Goal: Information Seeking & Learning: Learn about a topic

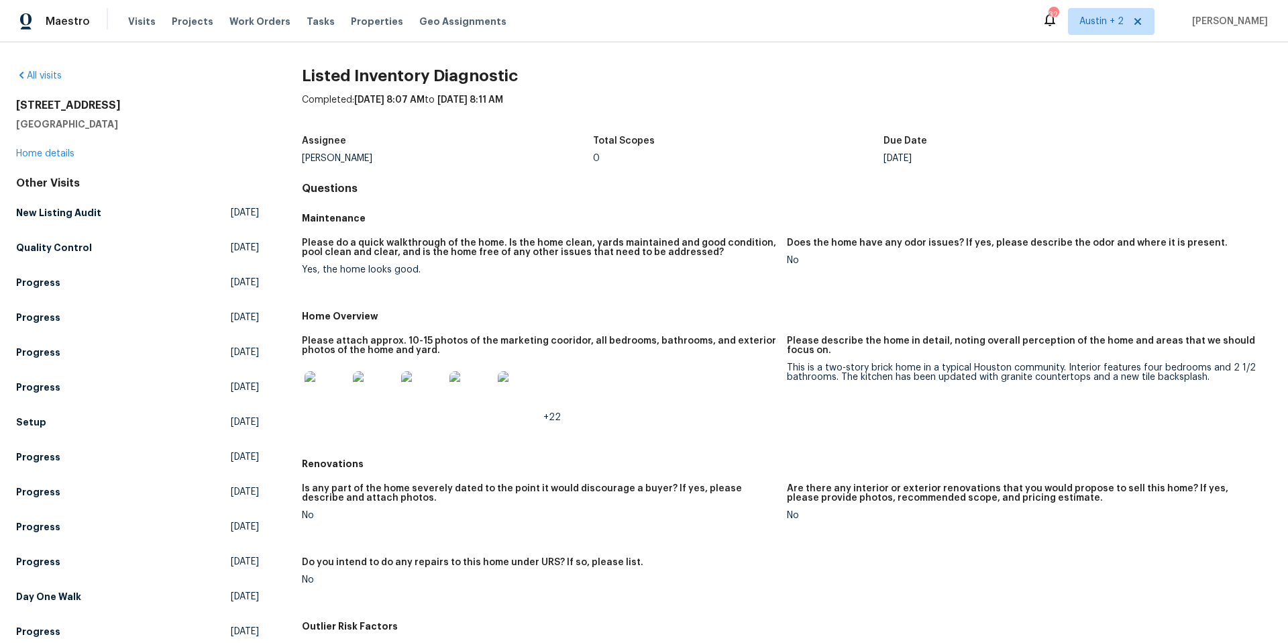
click at [328, 387] on img at bounding box center [326, 392] width 43 height 43
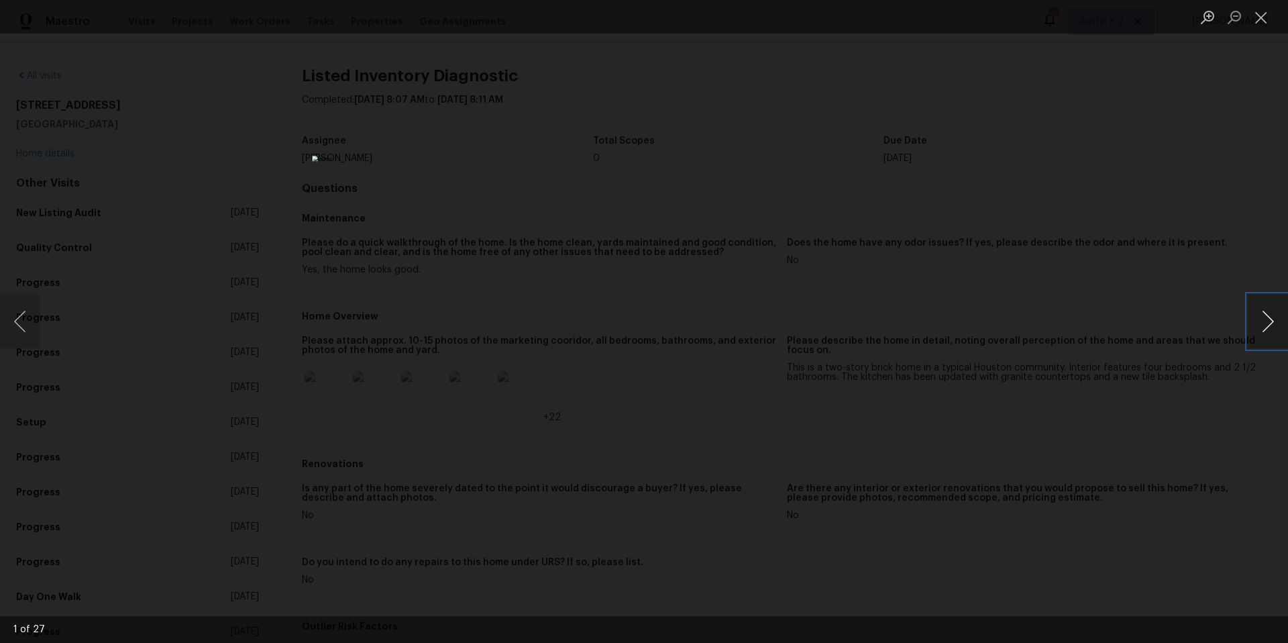
click at [1272, 319] on button "Next image" at bounding box center [1268, 322] width 40 height 54
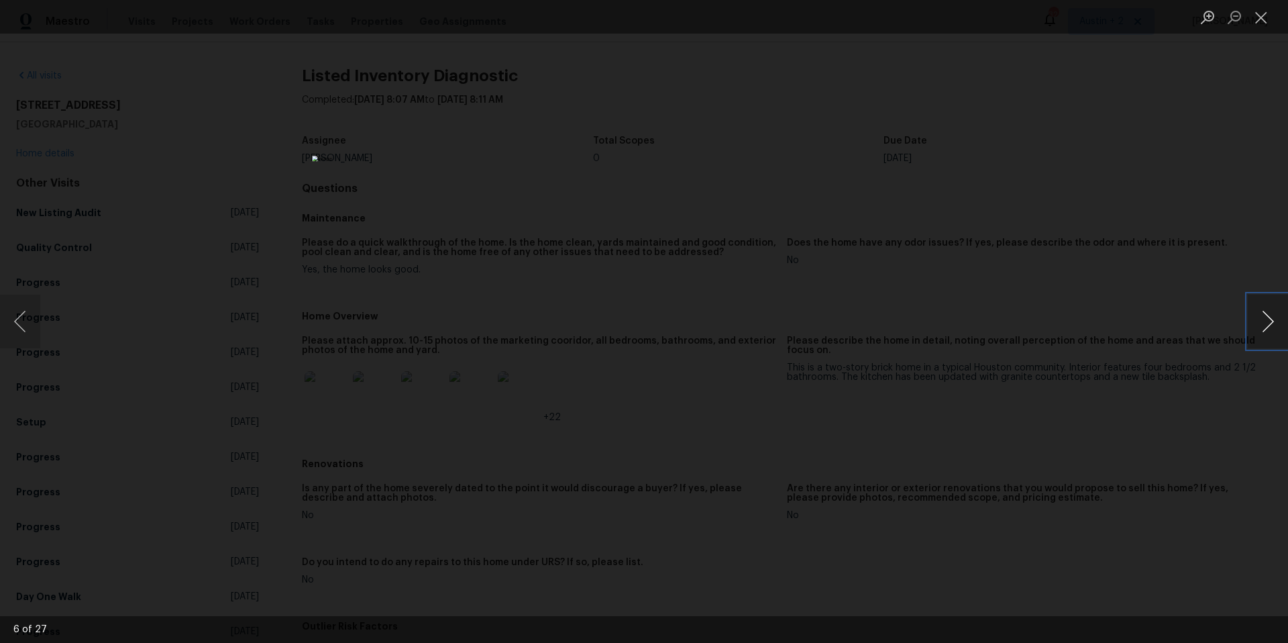
click at [1272, 319] on button "Next image" at bounding box center [1268, 322] width 40 height 54
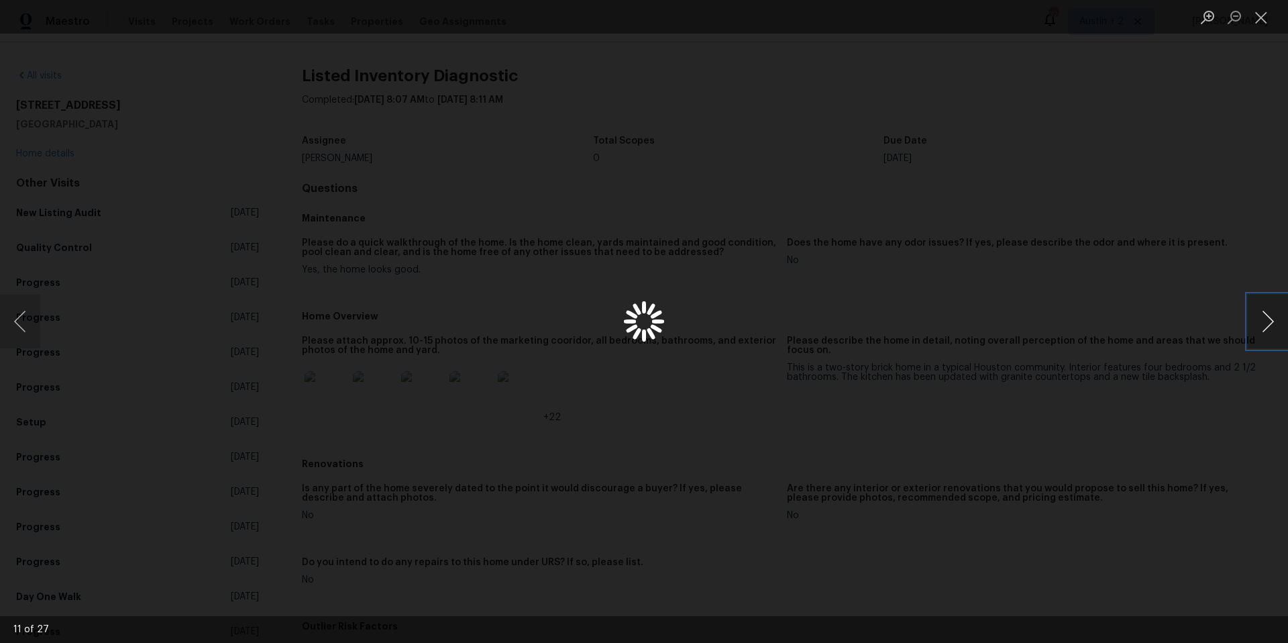
click at [1272, 319] on button "Next image" at bounding box center [1268, 322] width 40 height 54
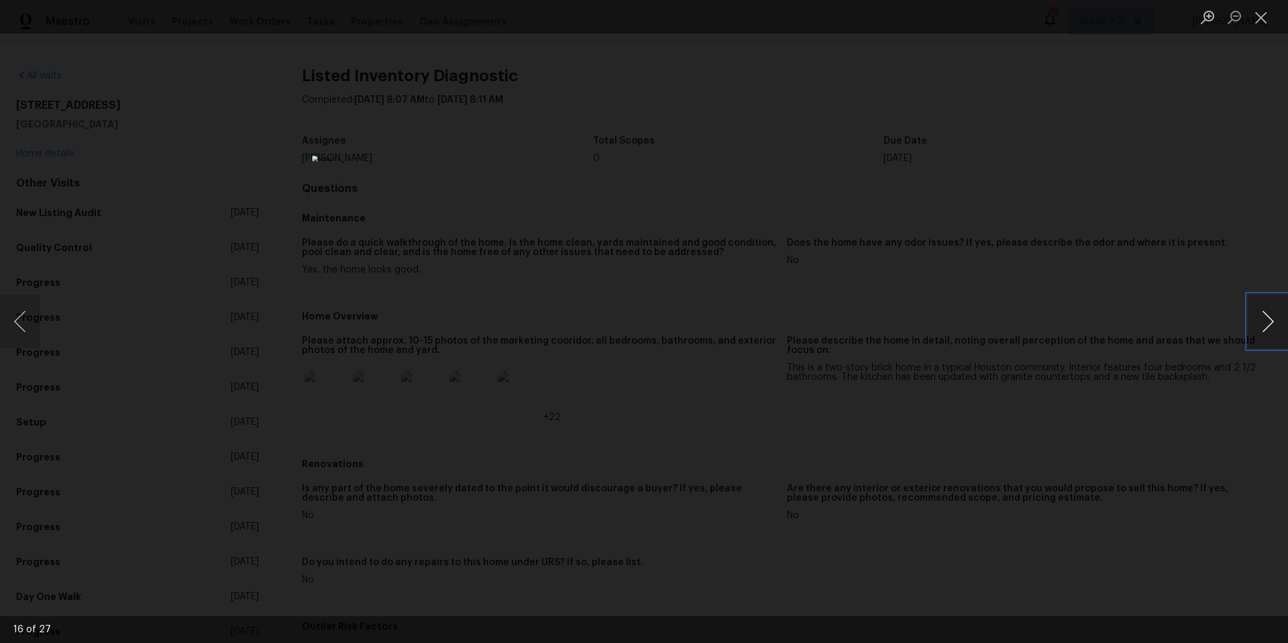
click at [1272, 319] on button "Next image" at bounding box center [1268, 322] width 40 height 54
click at [1261, 15] on button "Close lightbox" at bounding box center [1261, 16] width 27 height 23
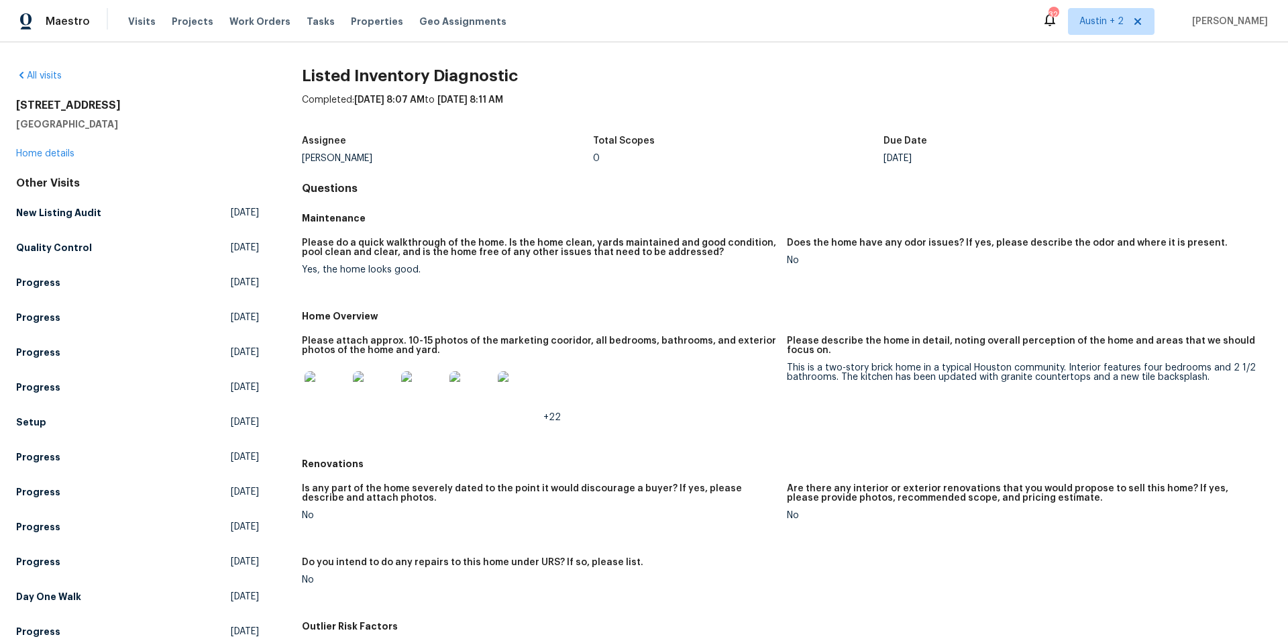
click at [336, 399] on img at bounding box center [326, 392] width 43 height 43
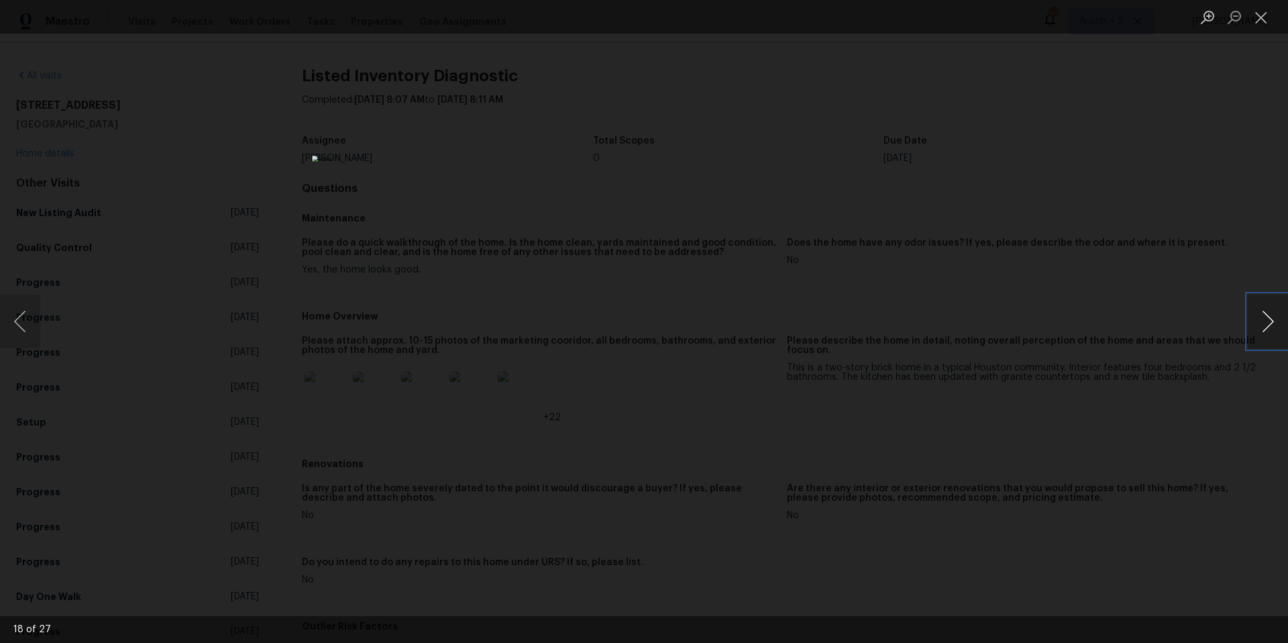
click at [1264, 315] on button "Next image" at bounding box center [1268, 322] width 40 height 54
click at [1270, 314] on button "Next image" at bounding box center [1268, 322] width 40 height 54
click at [1272, 313] on button "Next image" at bounding box center [1268, 322] width 40 height 54
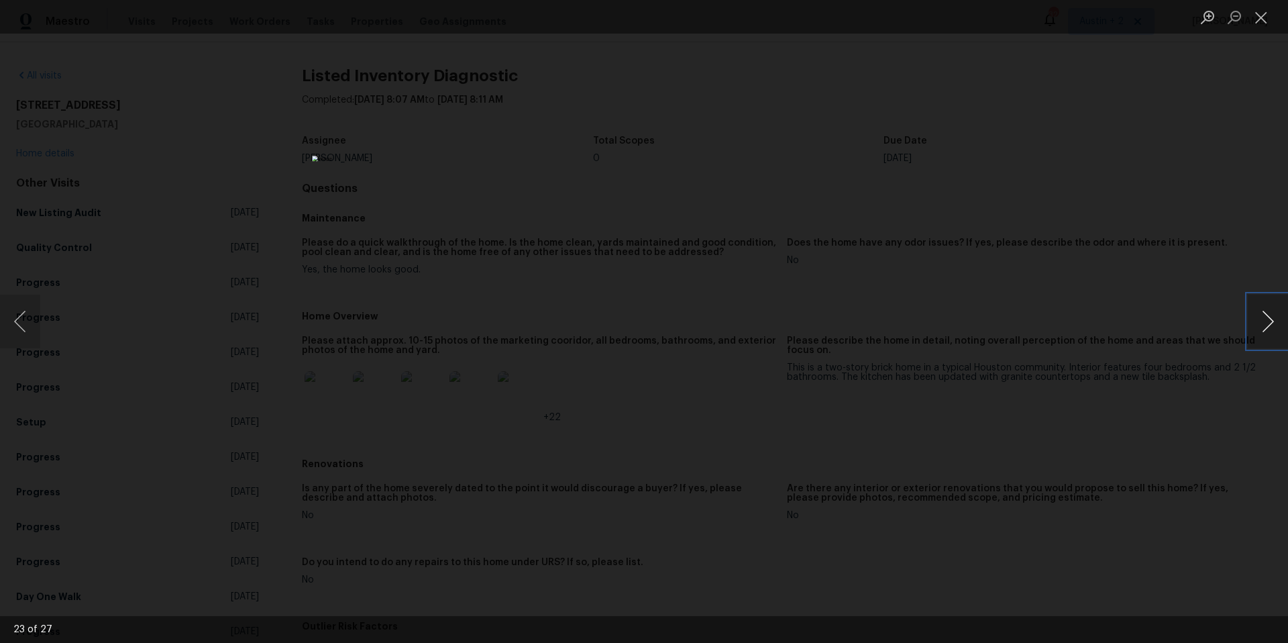
click at [1272, 313] on button "Next image" at bounding box center [1268, 322] width 40 height 54
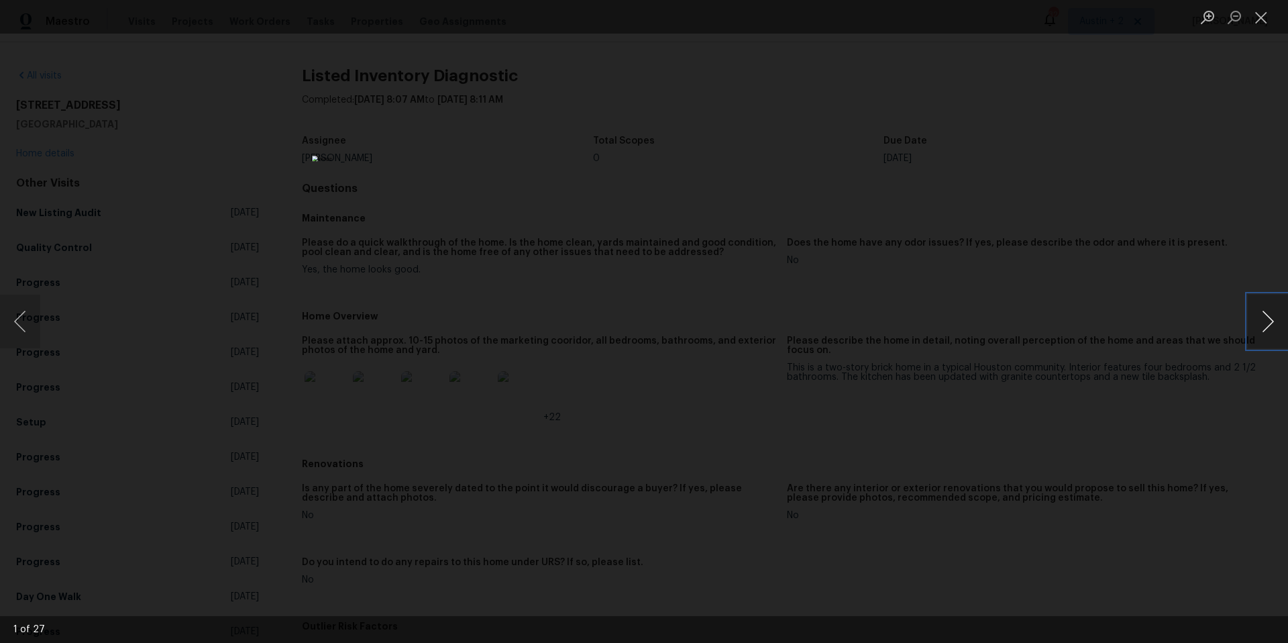
click at [1271, 313] on button "Next image" at bounding box center [1268, 322] width 40 height 54
click at [1262, 21] on button "Close lightbox" at bounding box center [1261, 16] width 27 height 23
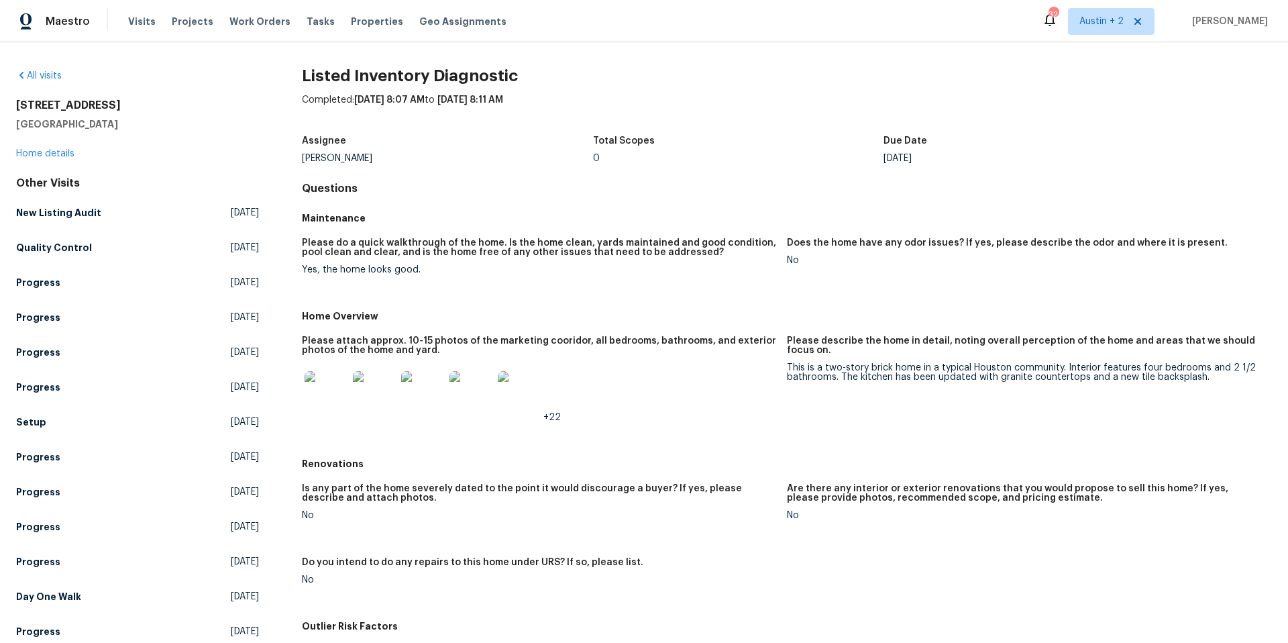
click at [64, 106] on h2 "[STREET_ADDRESS]" at bounding box center [137, 105] width 243 height 13
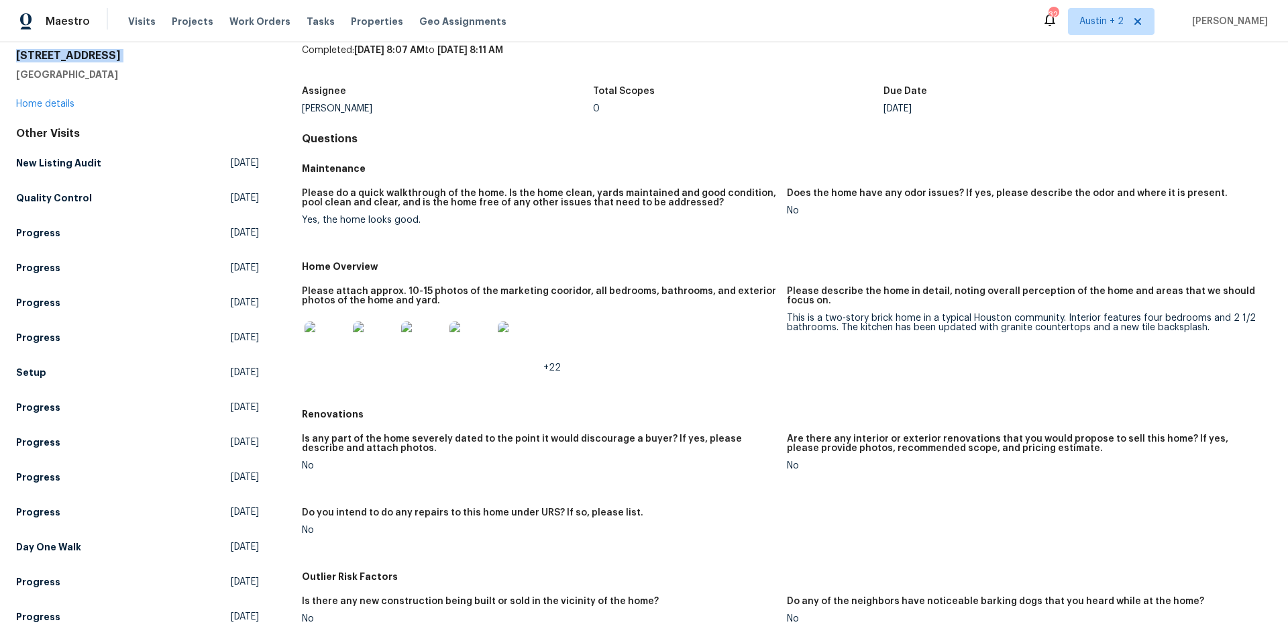
scroll to position [41, 0]
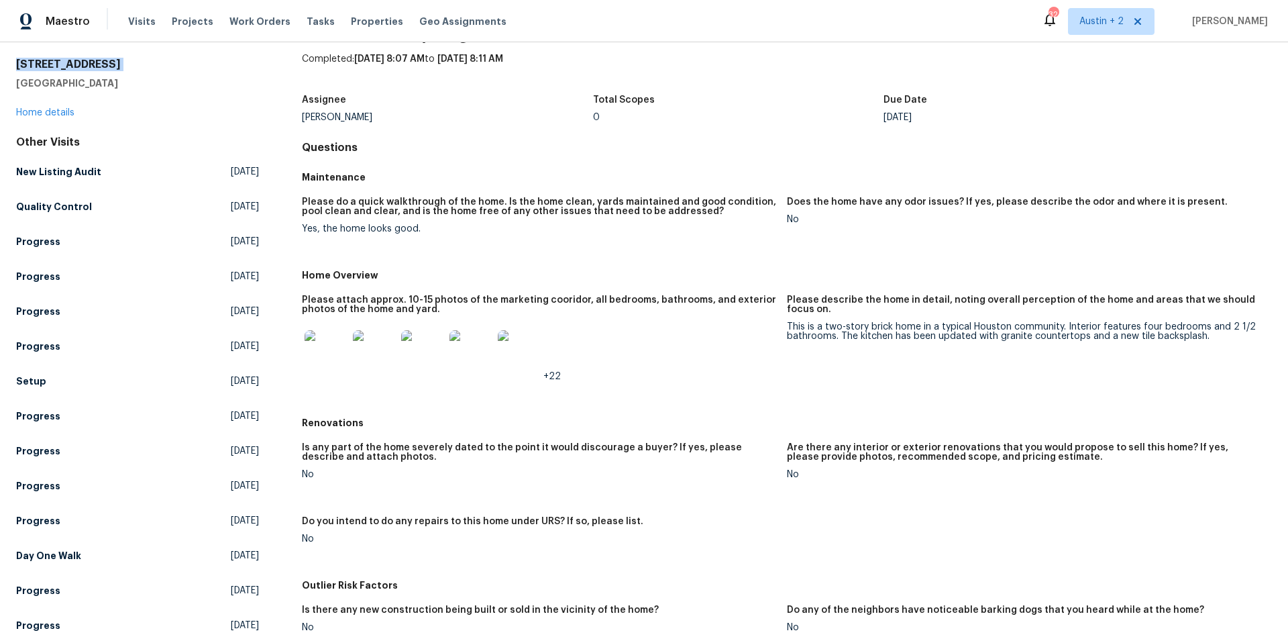
click at [329, 356] on img at bounding box center [326, 351] width 43 height 43
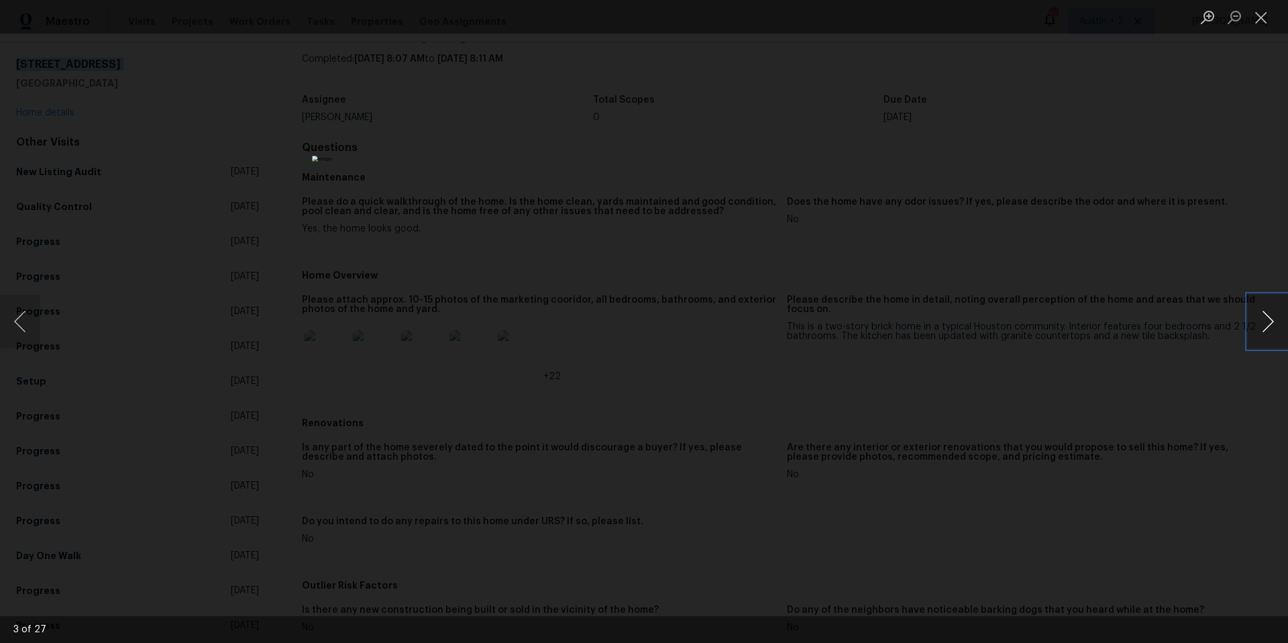
click at [1276, 321] on button "Next image" at bounding box center [1268, 322] width 40 height 54
click at [1275, 321] on button "Next image" at bounding box center [1268, 322] width 40 height 54
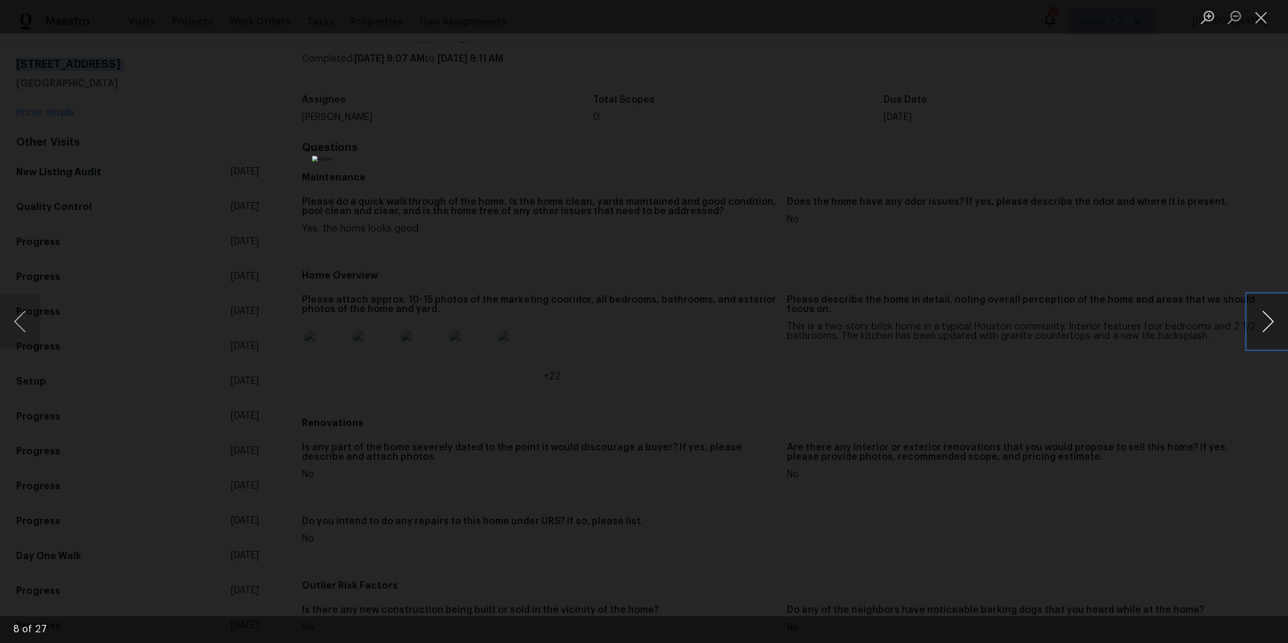
click at [1275, 321] on button "Next image" at bounding box center [1268, 322] width 40 height 54
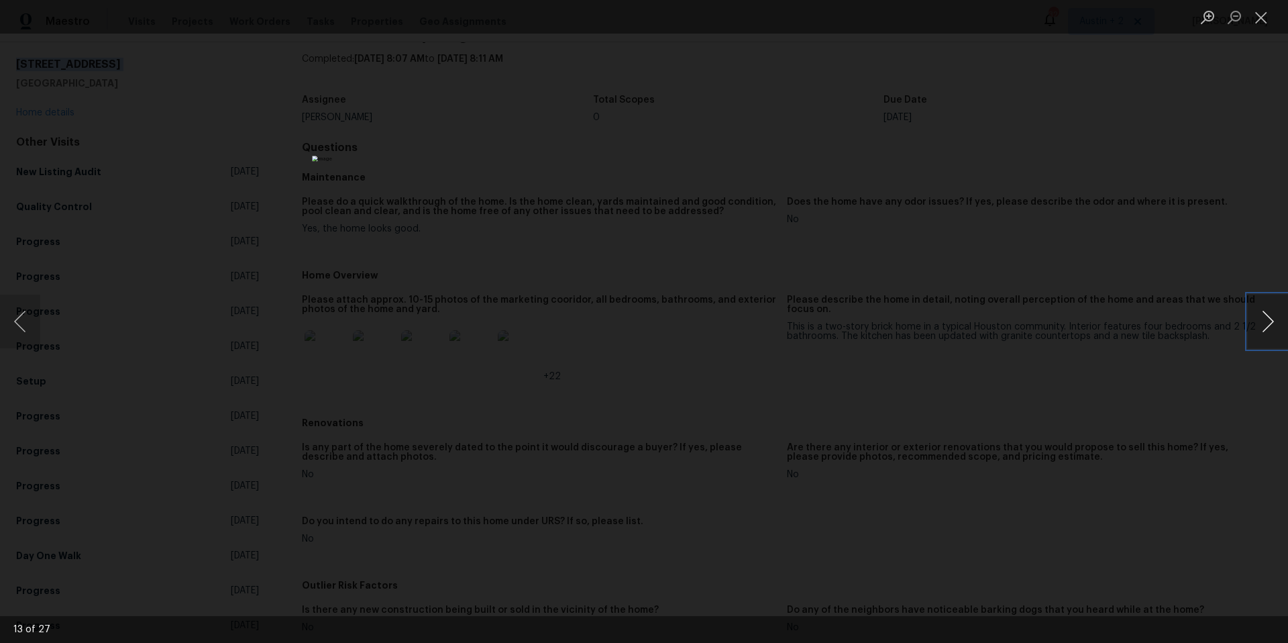
click at [1275, 321] on button "Next image" at bounding box center [1268, 322] width 40 height 54
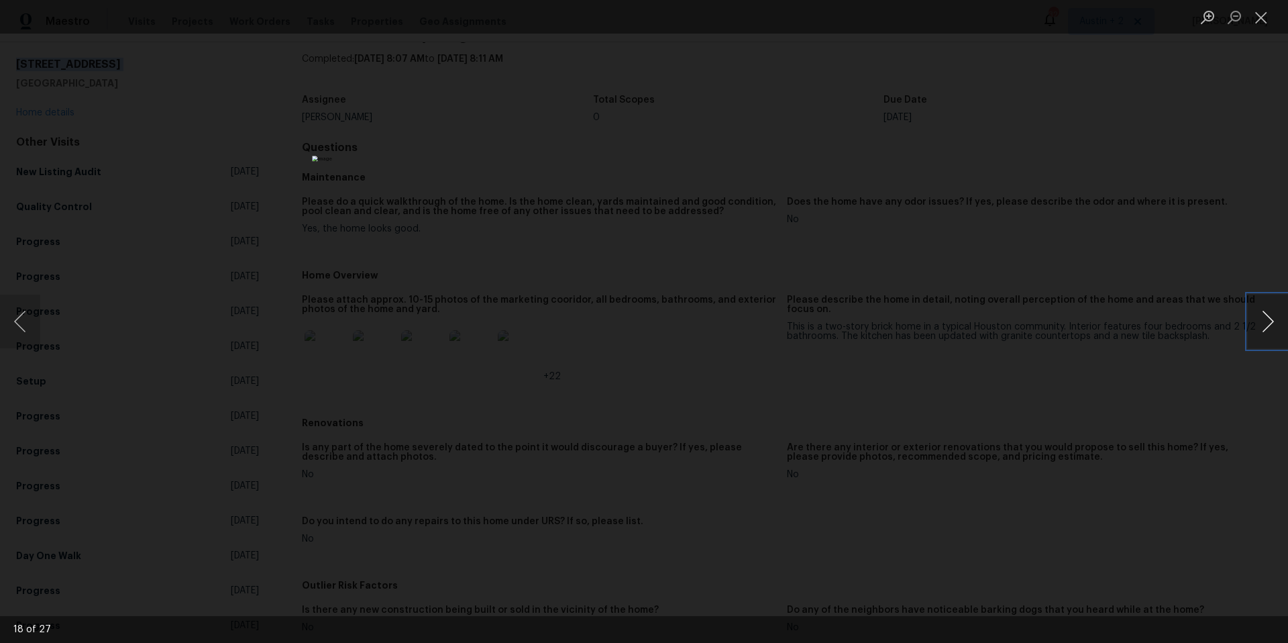
click at [1275, 321] on button "Next image" at bounding box center [1268, 322] width 40 height 54
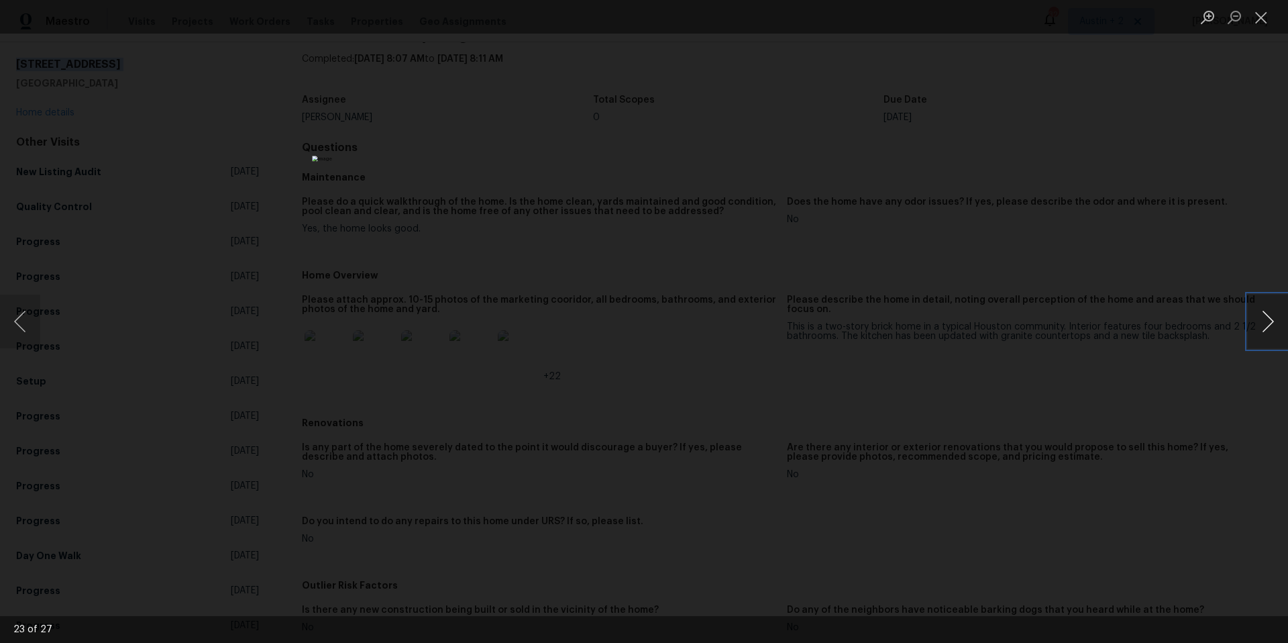
click at [1275, 321] on button "Next image" at bounding box center [1268, 322] width 40 height 54
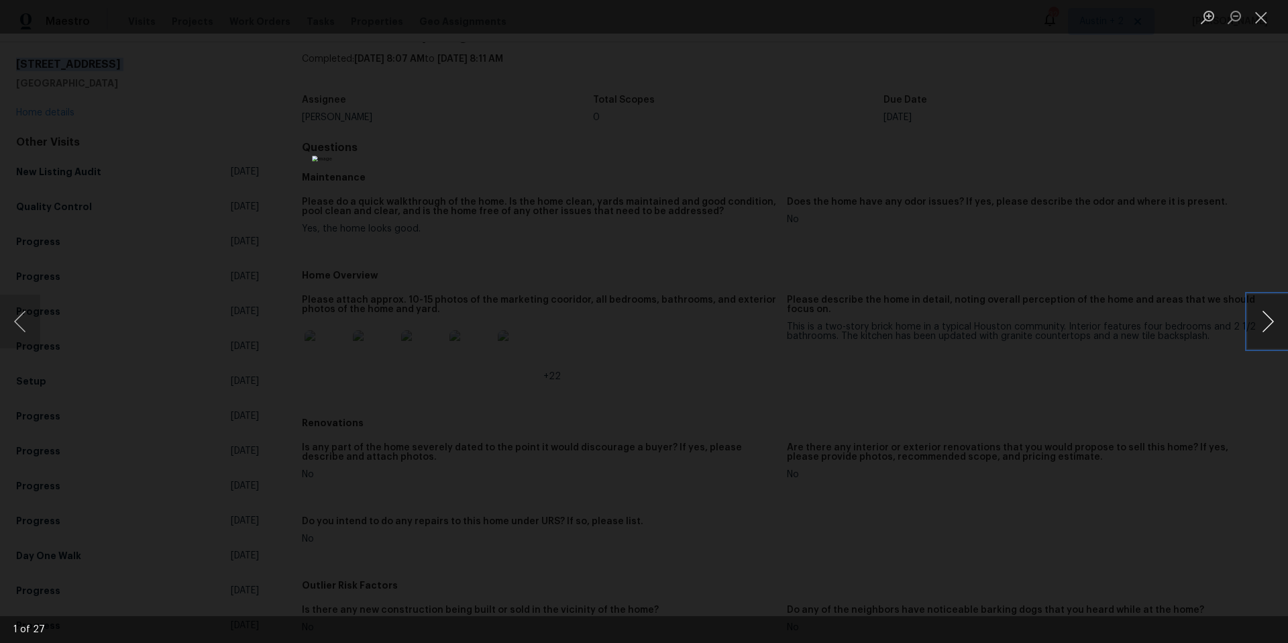
click at [1275, 321] on button "Next image" at bounding box center [1268, 322] width 40 height 54
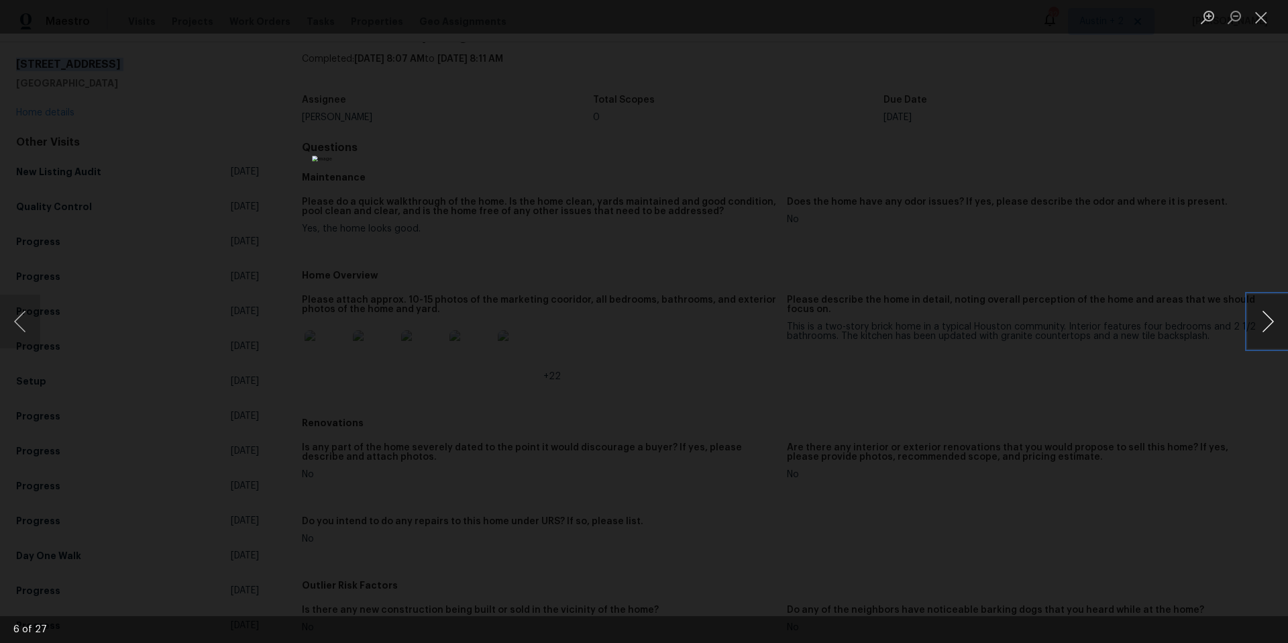
click at [1275, 321] on button "Next image" at bounding box center [1268, 322] width 40 height 54
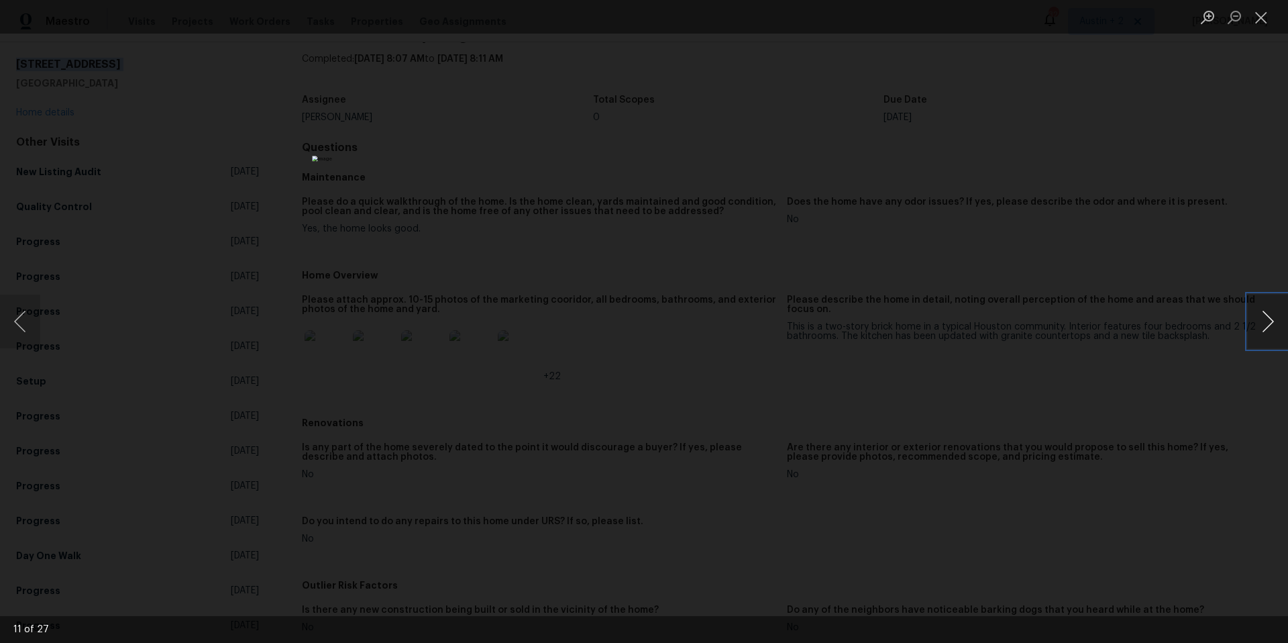
click at [1275, 321] on button "Next image" at bounding box center [1268, 322] width 40 height 54
click at [25, 309] on button "Previous image" at bounding box center [20, 322] width 40 height 54
click at [1266, 328] on button "Next image" at bounding box center [1268, 322] width 40 height 54
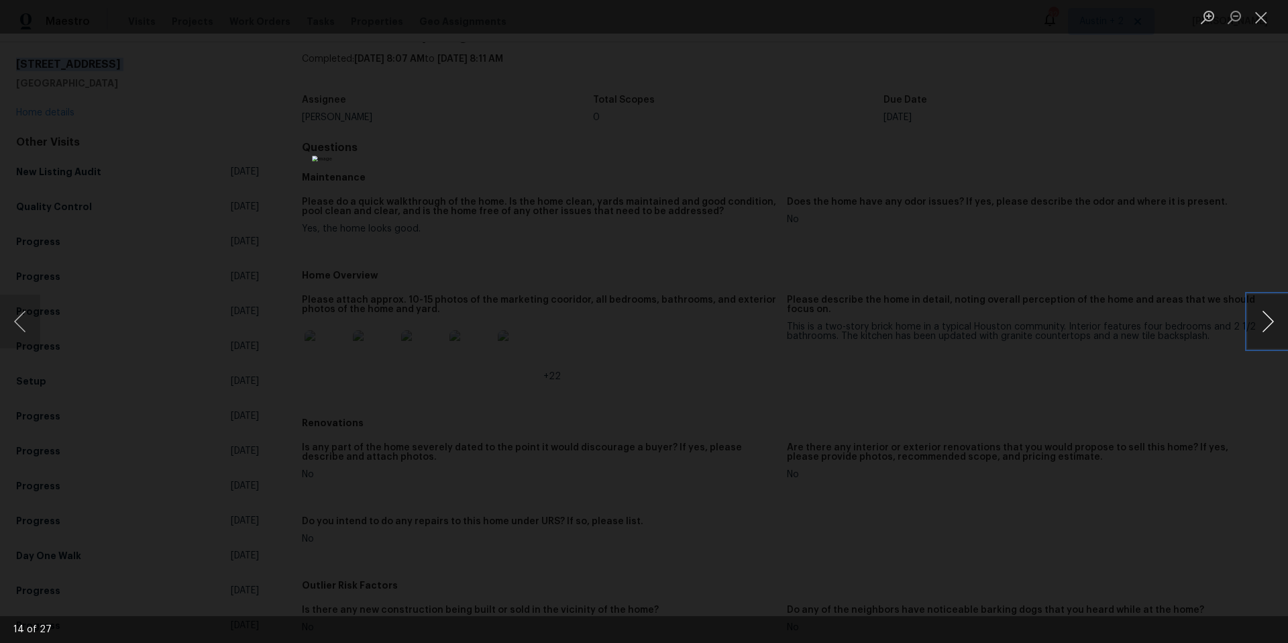
click at [1266, 328] on button "Next image" at bounding box center [1268, 322] width 40 height 54
click at [1259, 19] on button "Close lightbox" at bounding box center [1261, 16] width 27 height 23
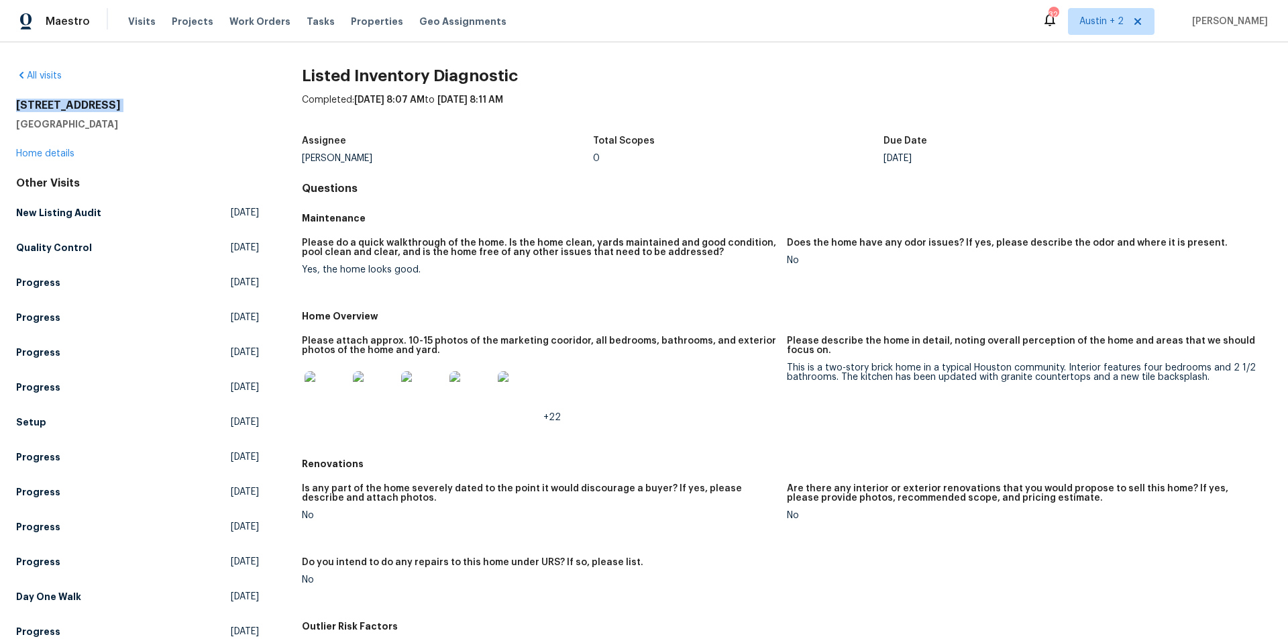
scroll to position [577, 0]
